Goal: Task Accomplishment & Management: Use online tool/utility

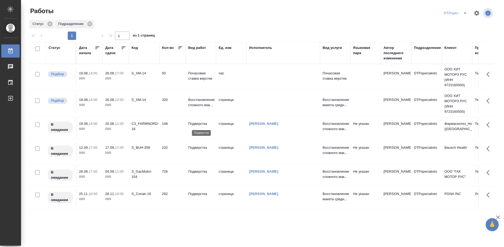
click at [198, 122] on p "Подверстка" at bounding box center [200, 123] width 25 height 5
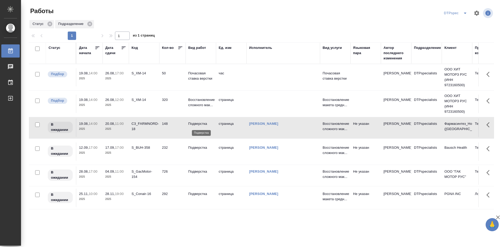
click at [198, 122] on p "Подверстка" at bounding box center [200, 123] width 25 height 5
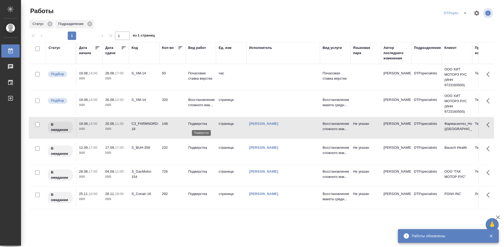
click at [201, 123] on p "Подверстка" at bounding box center [200, 123] width 25 height 5
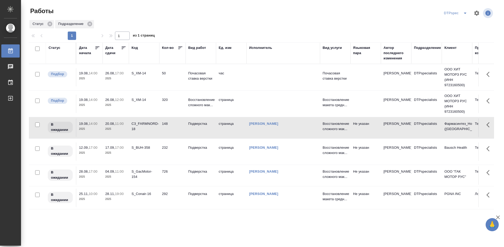
click at [200, 86] on td "Подверстка" at bounding box center [201, 77] width 30 height 18
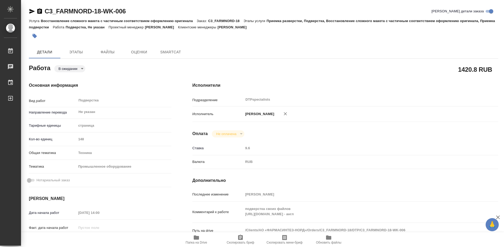
type textarea "x"
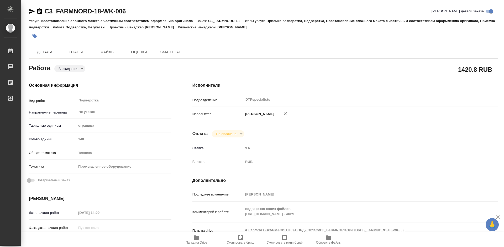
type textarea "x"
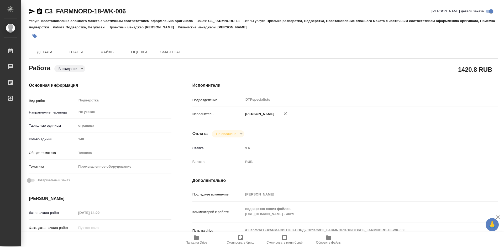
type textarea "x"
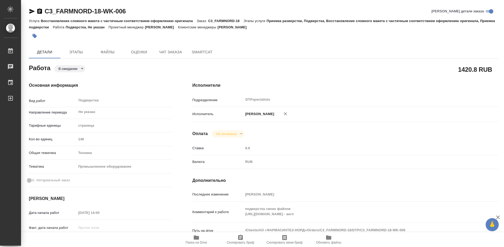
type textarea "x"
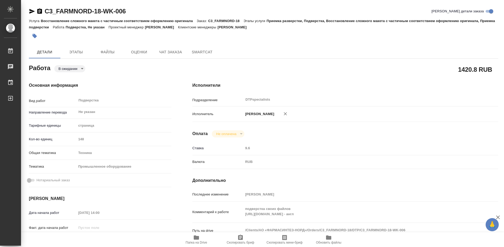
scroll to position [52, 0]
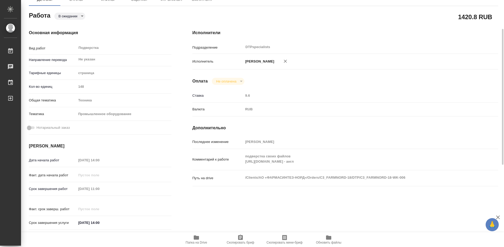
type textarea "x"
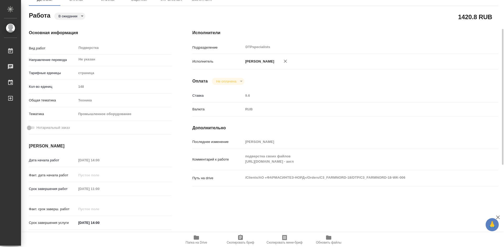
click at [202, 240] on span "Папка на Drive" at bounding box center [196, 239] width 38 height 10
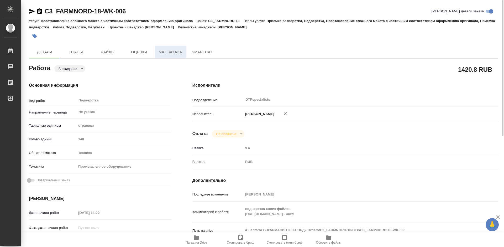
click at [172, 51] on span "Чат заказа" at bounding box center [170, 52] width 25 height 7
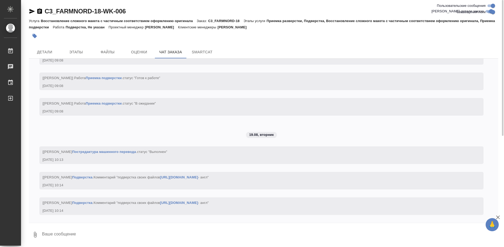
scroll to position [5666, 0]
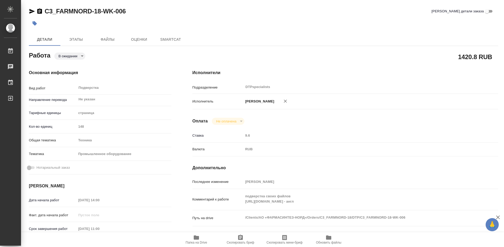
type textarea "x"
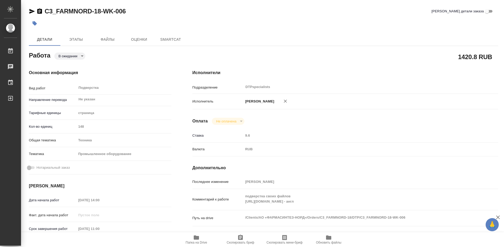
type textarea "x"
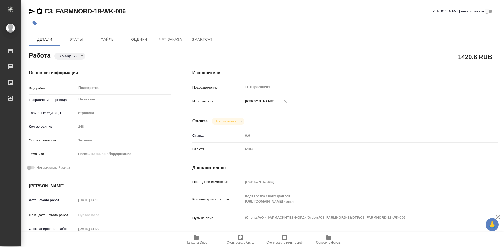
type textarea "x"
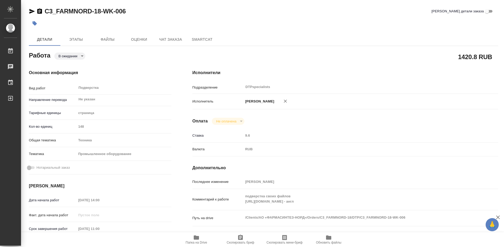
click at [30, 11] on icon "button" at bounding box center [32, 11] width 6 height 6
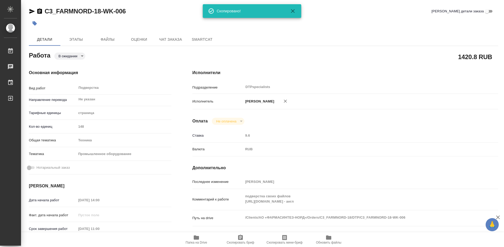
click at [39, 12] on icon "button" at bounding box center [39, 10] width 5 height 5
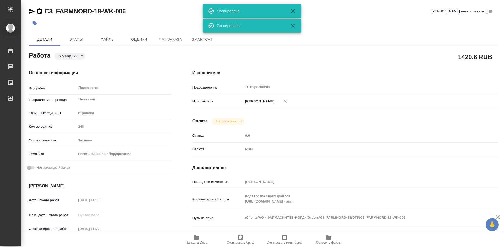
type textarea "x"
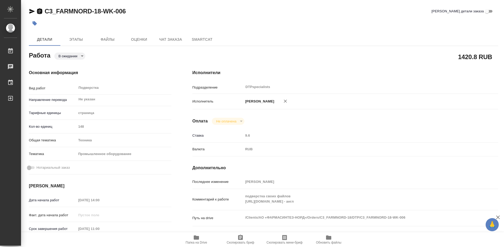
click at [39, 13] on icon "button" at bounding box center [39, 10] width 5 height 5
click at [167, 36] on span "Чат заказа" at bounding box center [170, 39] width 25 height 7
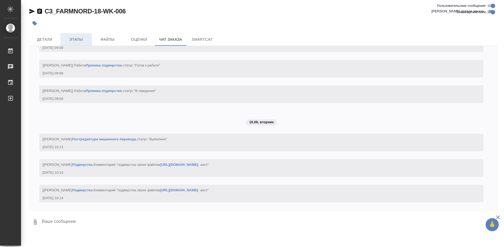
scroll to position [5666, 0]
click at [77, 40] on span "Этапы" at bounding box center [76, 39] width 25 height 7
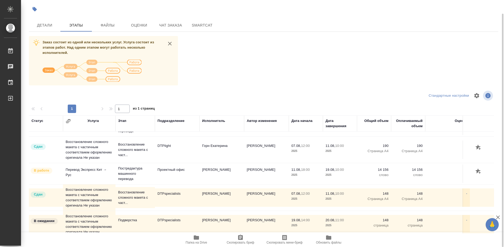
scroll to position [104, 0]
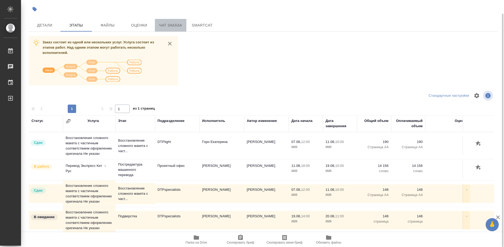
click at [170, 26] on span "Чат заказа" at bounding box center [170, 25] width 25 height 7
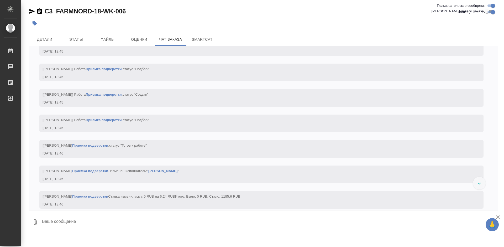
scroll to position [5063, 0]
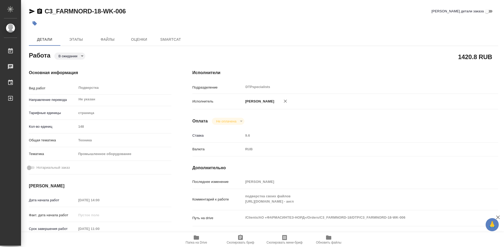
type textarea "x"
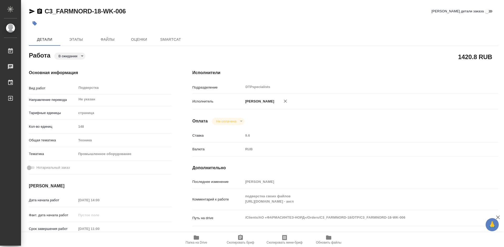
type textarea "x"
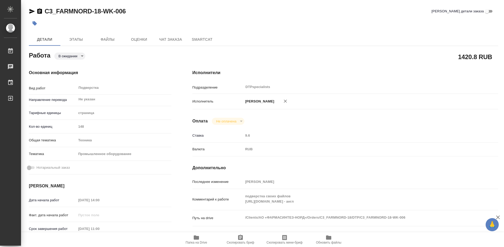
type textarea "x"
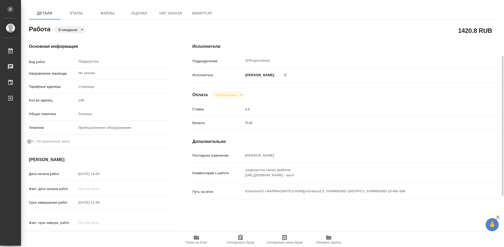
scroll to position [52, 0]
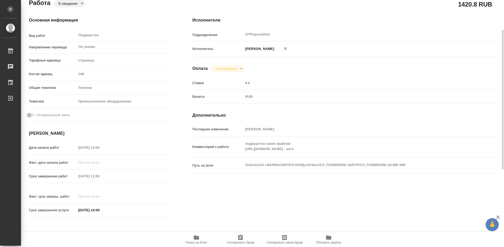
type textarea "x"
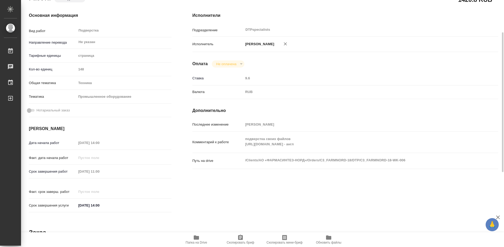
scroll to position [0, 0]
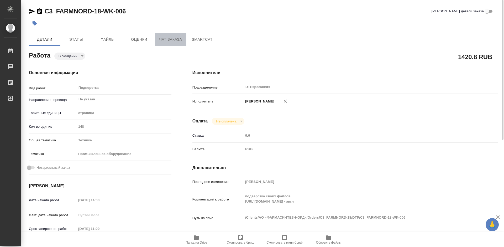
click at [171, 39] on span "Чат заказа" at bounding box center [170, 39] width 25 height 7
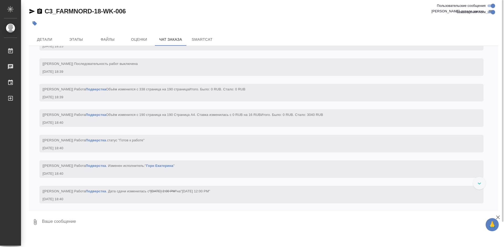
scroll to position [4065, 0]
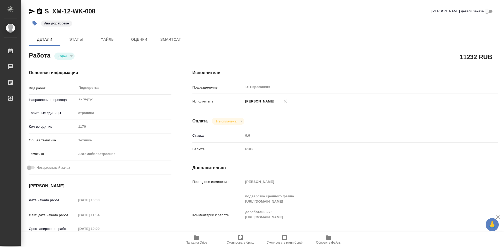
type textarea "x"
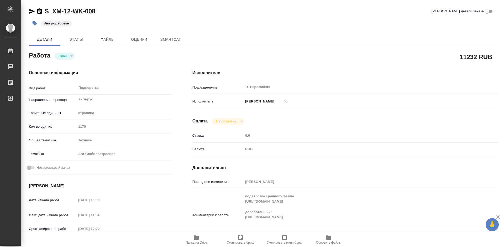
type textarea "x"
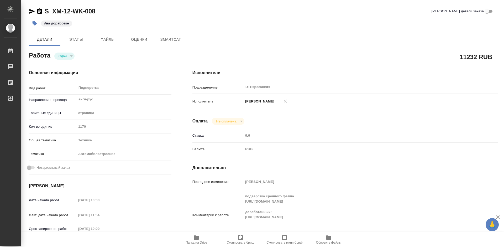
type textarea "x"
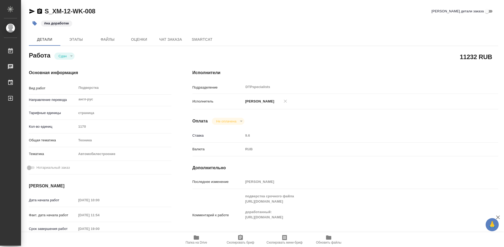
type textarea "x"
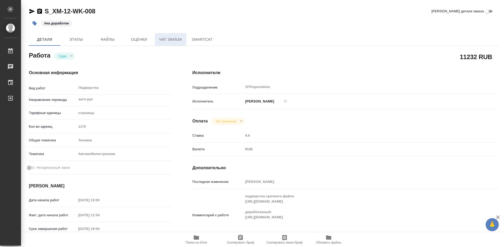
click at [175, 39] on span "Чат заказа" at bounding box center [170, 39] width 25 height 7
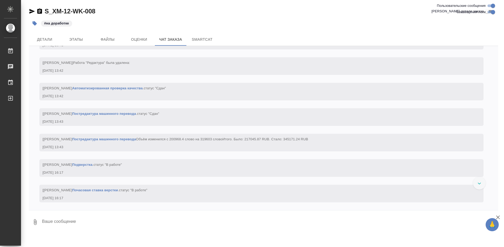
scroll to position [21706, 0]
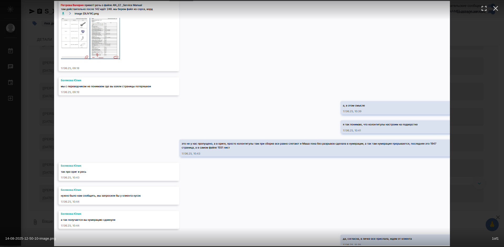
click at [41, 169] on div "14-08-2025-12-50-10-image.png 1 of 1" at bounding box center [252, 123] width 504 height 247
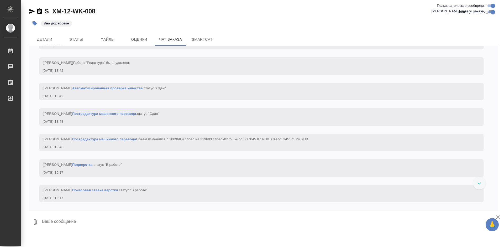
scroll to position [21942, 0]
